Goal: Transaction & Acquisition: Purchase product/service

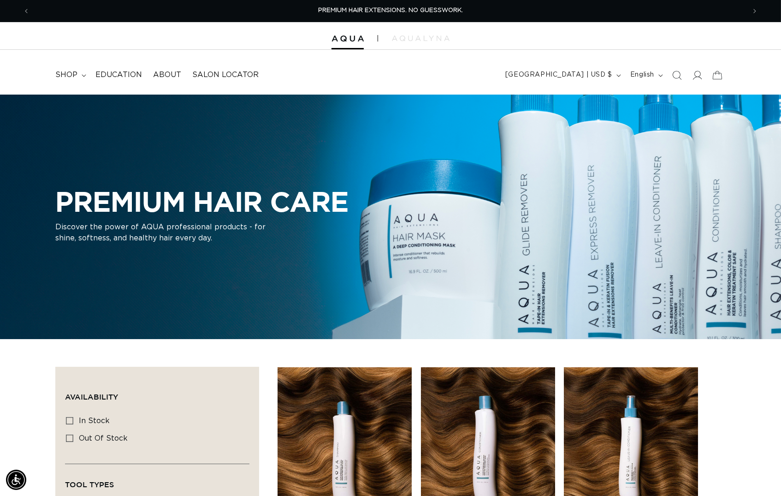
scroll to position [0, 1427]
click at [338, 39] on img at bounding box center [348, 39] width 32 height 6
click at [433, 37] on img at bounding box center [421, 39] width 58 height 6
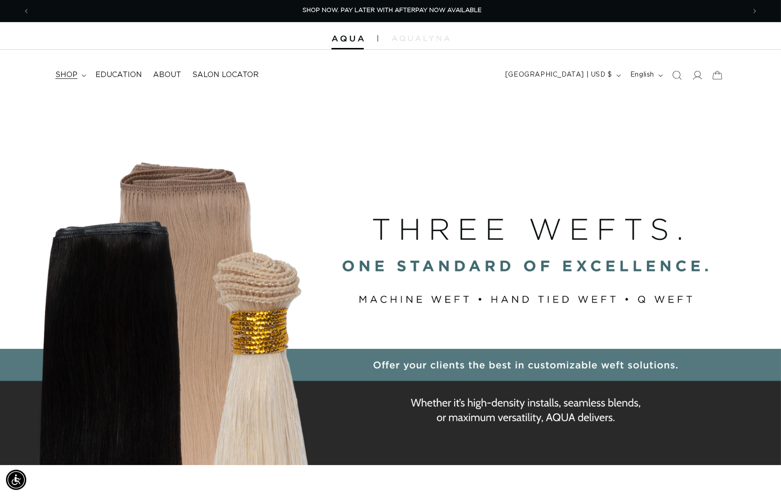
click at [59, 72] on span "shop" at bounding box center [66, 75] width 22 height 10
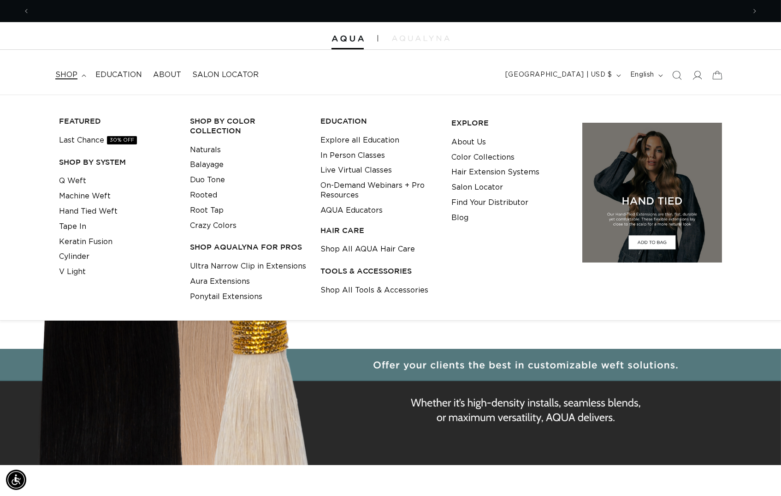
scroll to position [0, 1427]
click at [266, 266] on link "Ultra Narrow Clip in Extensions" at bounding box center [248, 266] width 116 height 15
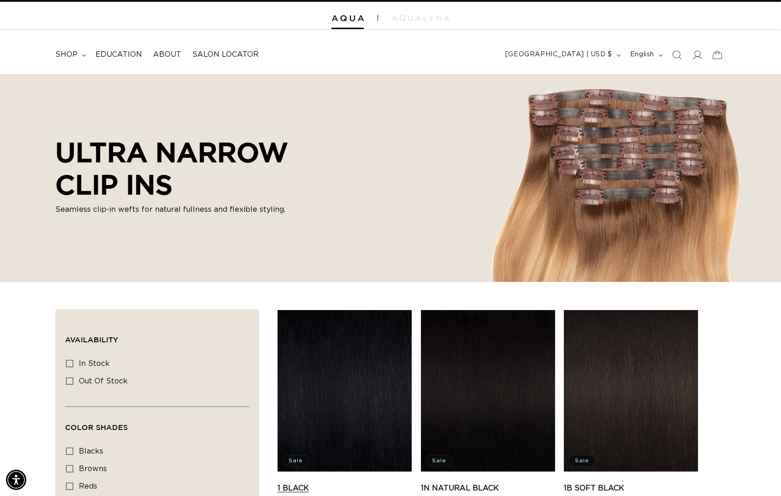
scroll to position [116, 0]
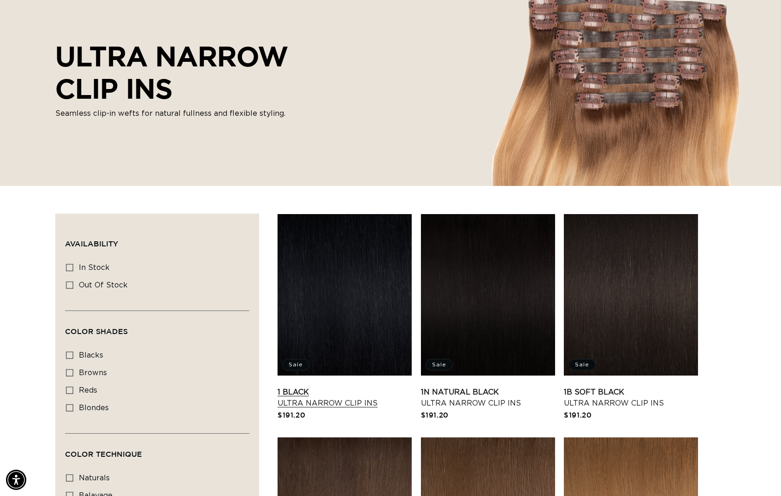
click at [361, 386] on link "1 Black Ultra Narrow Clip Ins" at bounding box center [345, 397] width 134 height 22
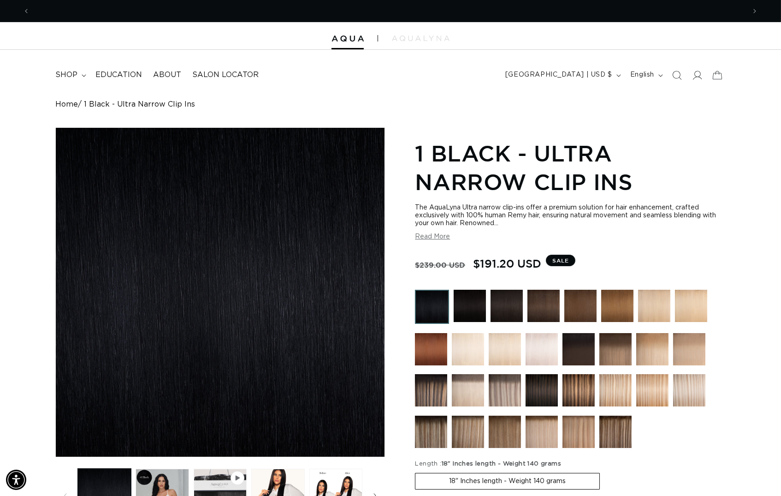
scroll to position [0, 1427]
